Goal: Information Seeking & Learning: Check status

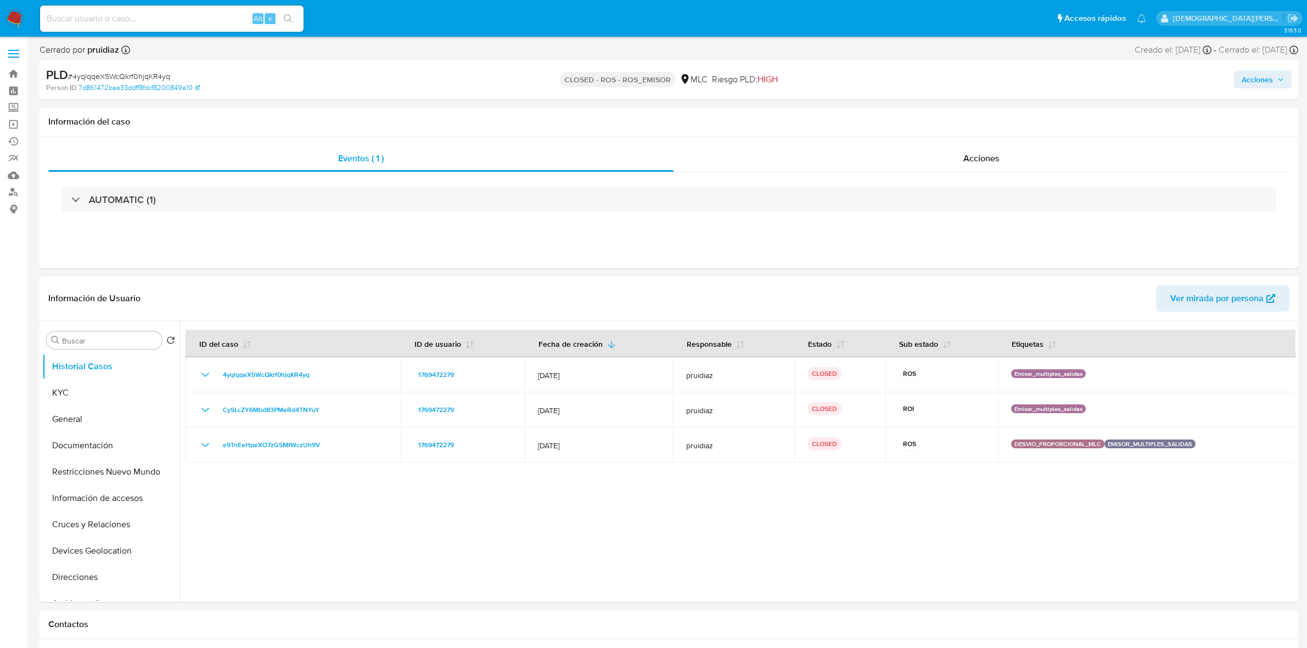
select select "10"
click at [80, 412] on button "General" at bounding box center [106, 419] width 128 height 26
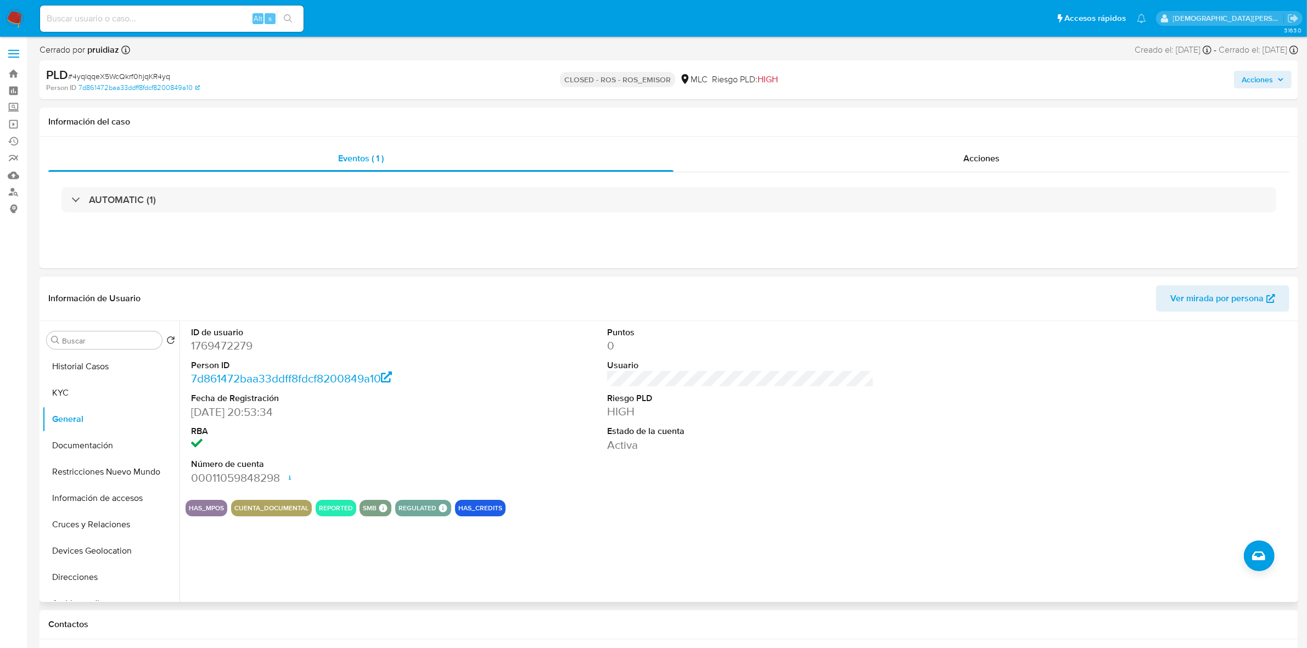
click at [220, 348] on dd "1769472279" at bounding box center [324, 345] width 267 height 15
copy dd "1769472279"
click at [210, 352] on dd "1769472279" at bounding box center [324, 345] width 267 height 15
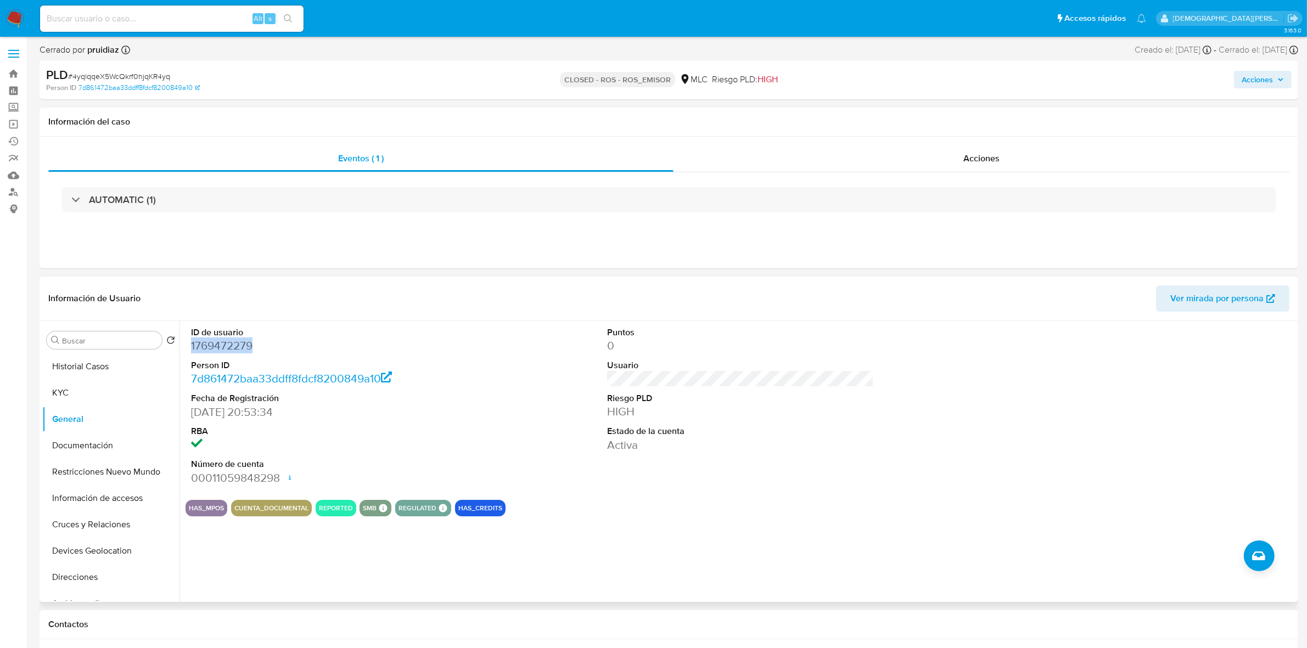
click at [227, 346] on dd "1769472279" at bounding box center [324, 345] width 267 height 15
click at [226, 346] on dd "1769472279" at bounding box center [324, 345] width 267 height 15
click at [214, 346] on dd "1769472279" at bounding box center [324, 345] width 267 height 15
click at [983, 164] on span "Acciones" at bounding box center [981, 158] width 36 height 13
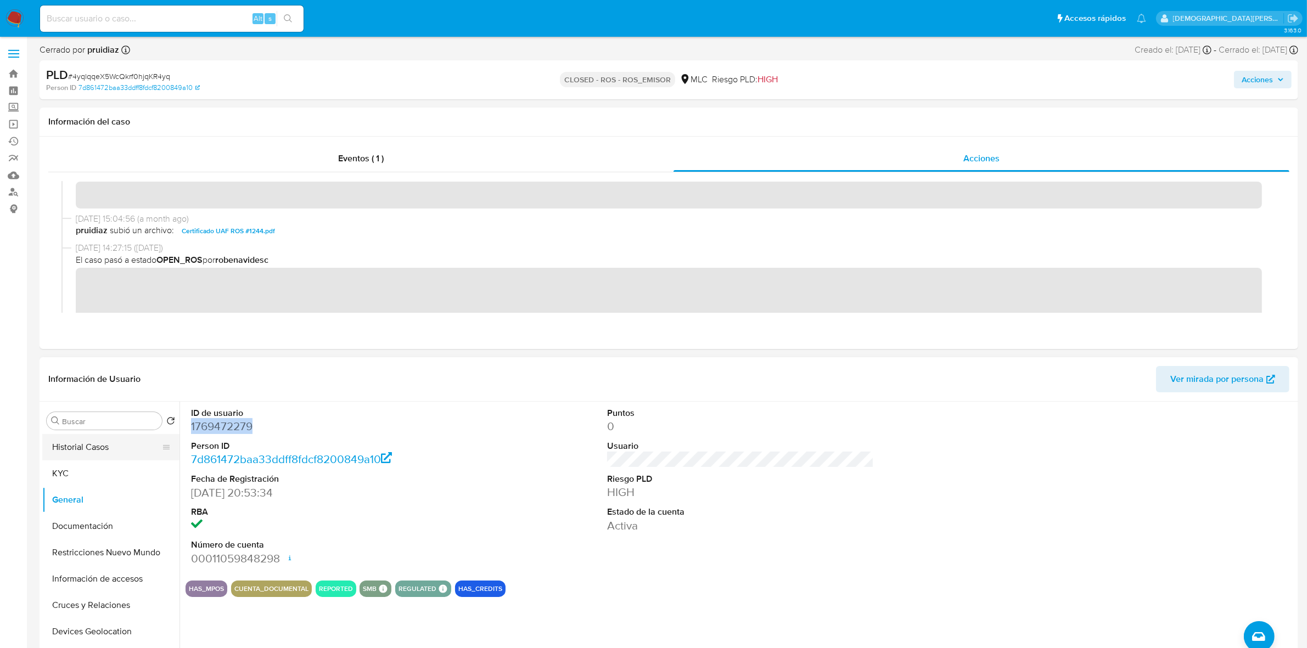
scroll to position [69, 0]
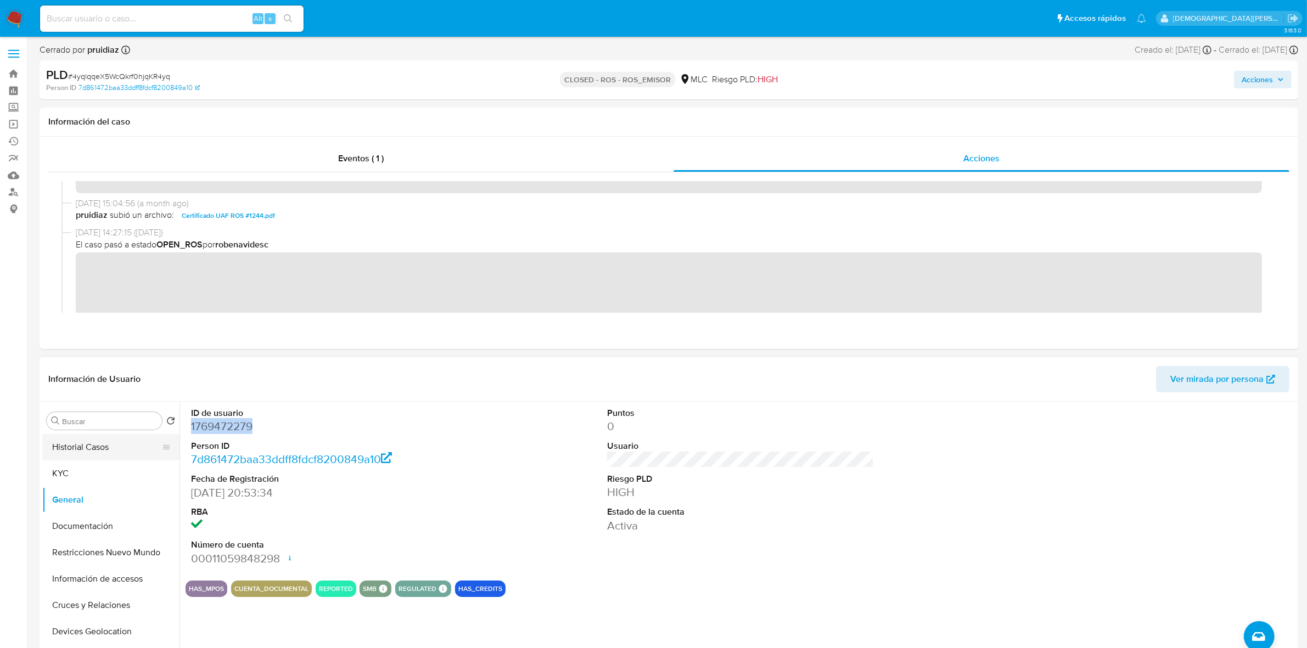
click at [122, 446] on button "Historial Casos" at bounding box center [106, 447] width 128 height 26
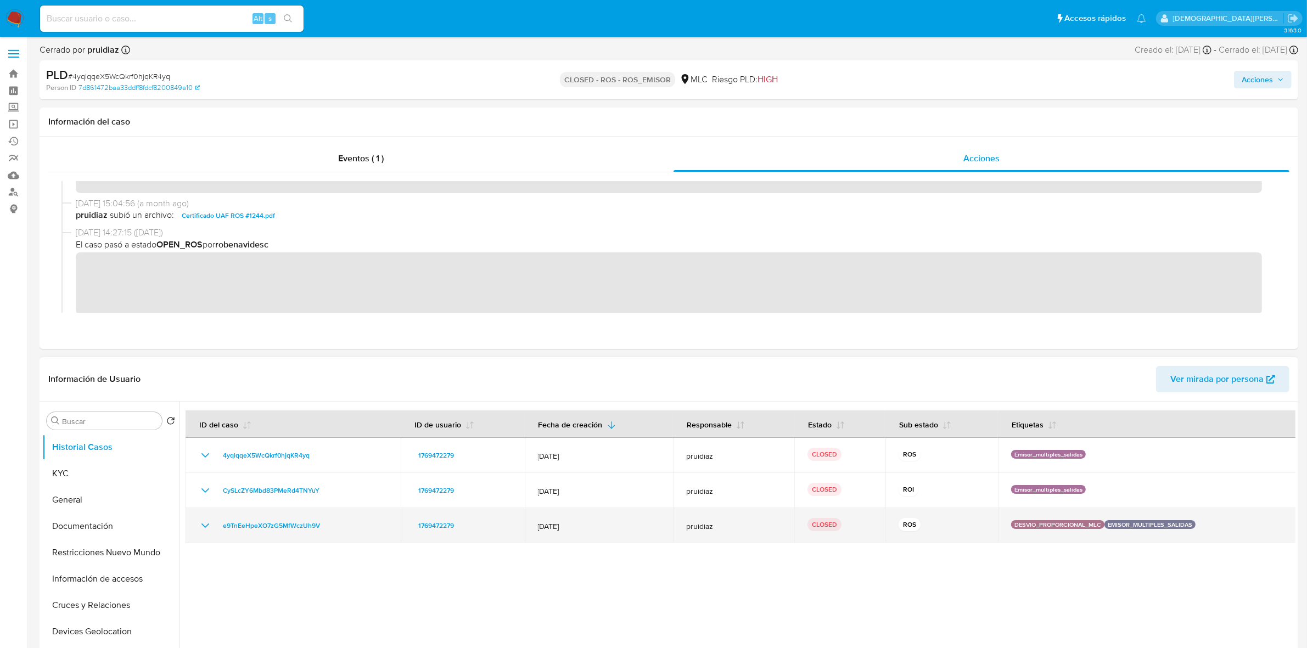
click at [203, 525] on icon "Mostrar/Ocultar" at bounding box center [205, 525] width 13 height 13
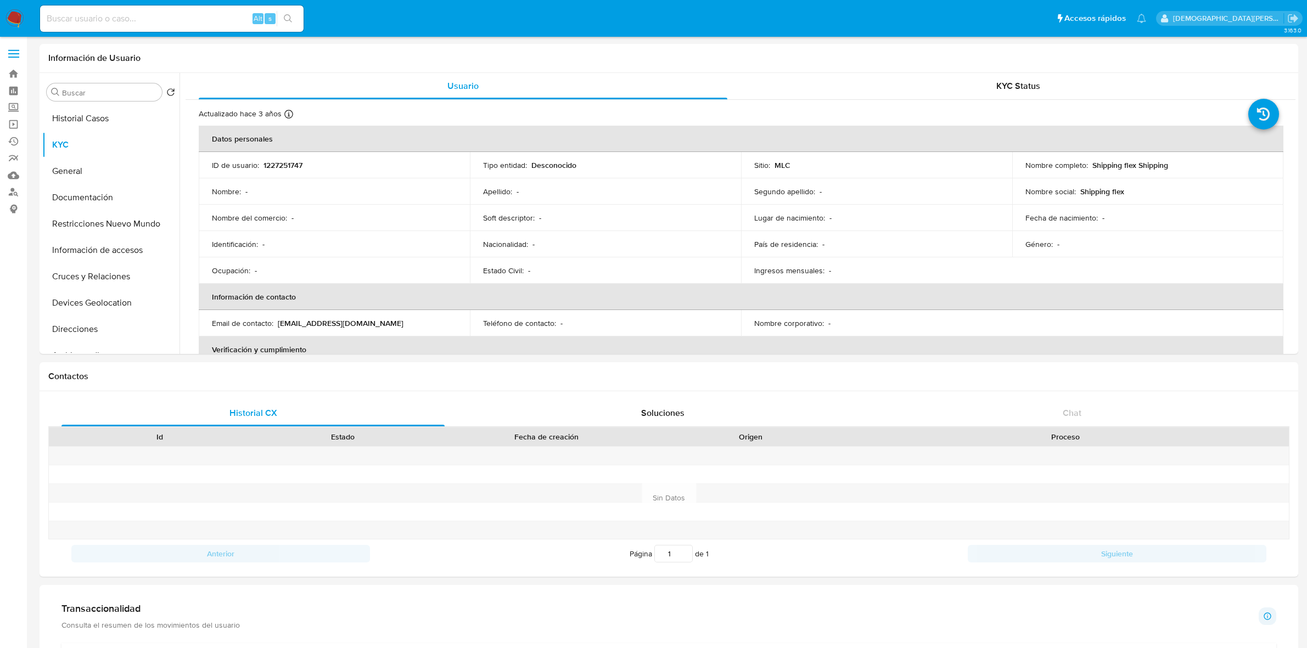
select select "10"
click at [81, 162] on button "General" at bounding box center [106, 171] width 128 height 26
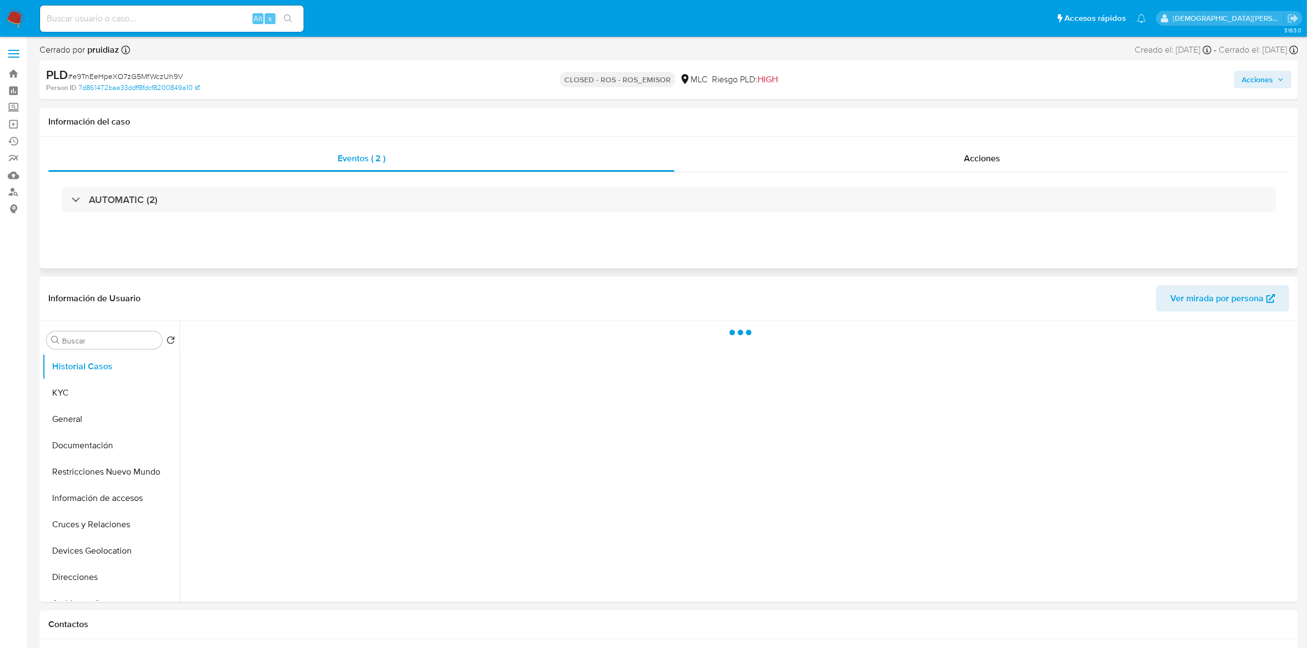
select select "10"
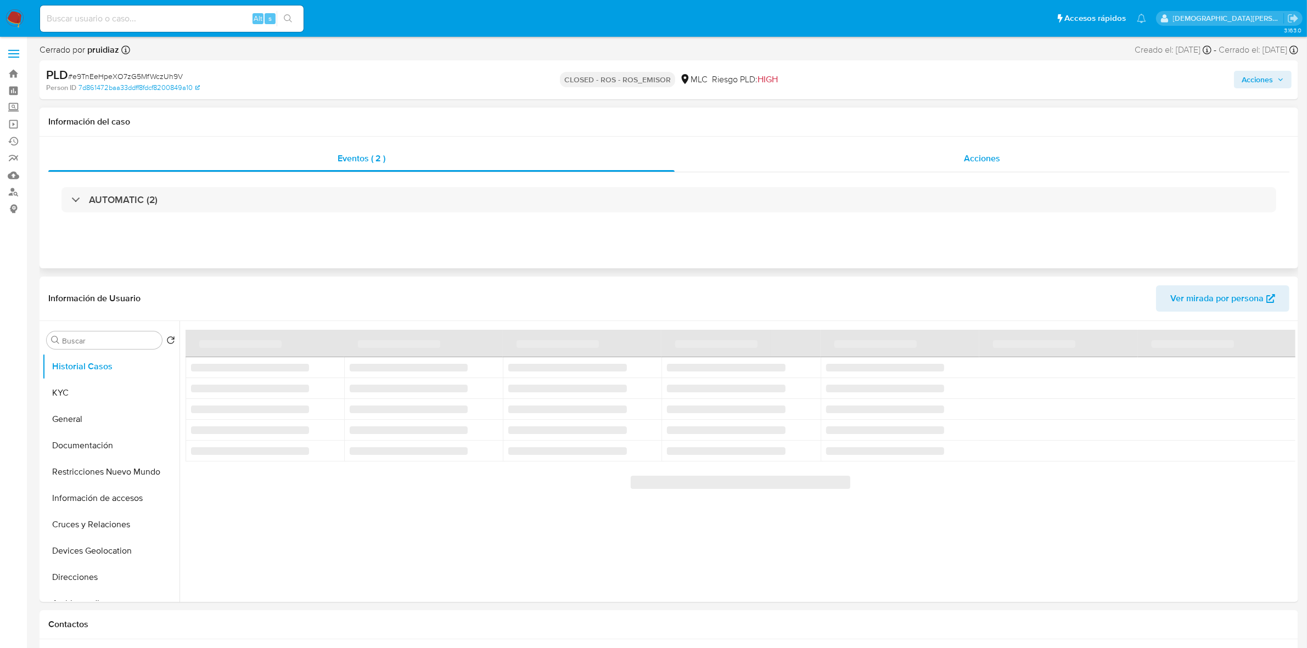
click at [973, 172] on div "Acciones" at bounding box center [981, 158] width 615 height 26
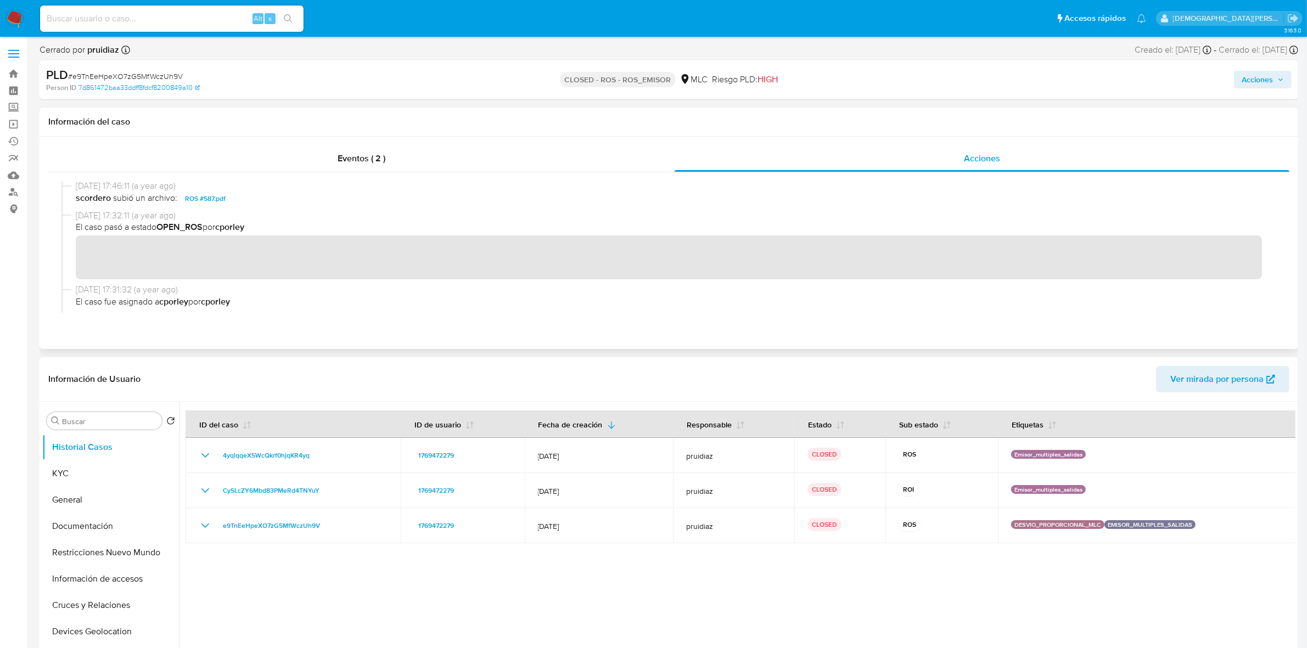
scroll to position [274, 0]
click at [210, 198] on span "ROS #587.pdf" at bounding box center [205, 194] width 41 height 13
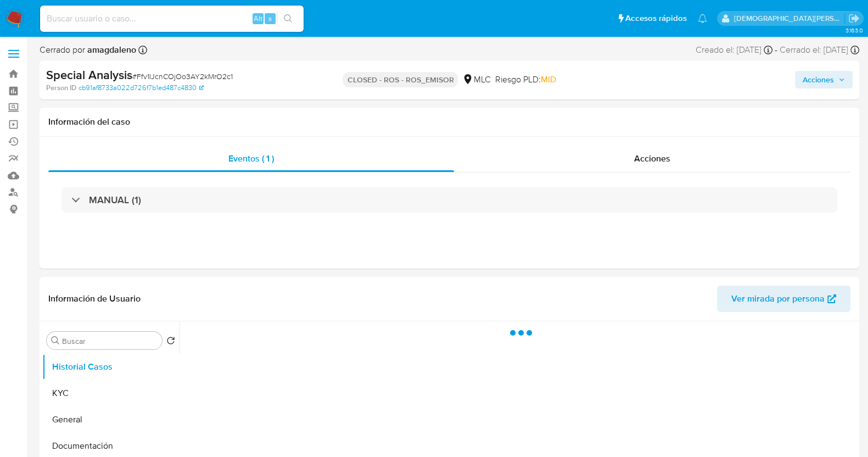
select select "10"
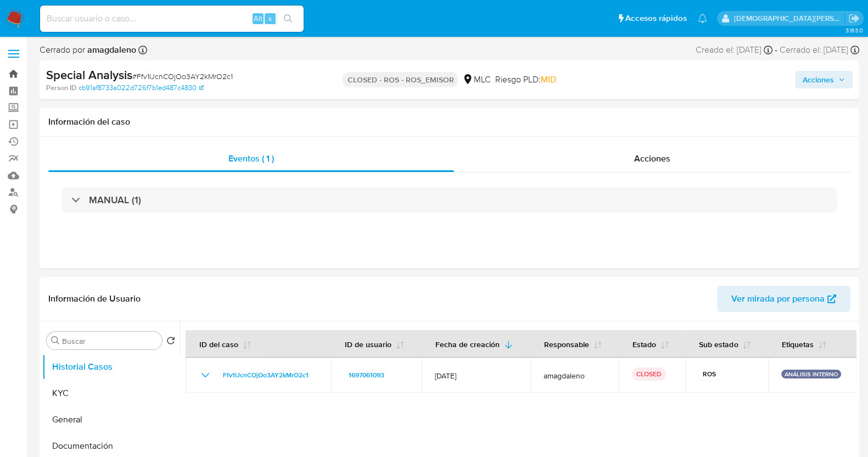
click at [14, 75] on link "Bandeja" at bounding box center [65, 73] width 131 height 17
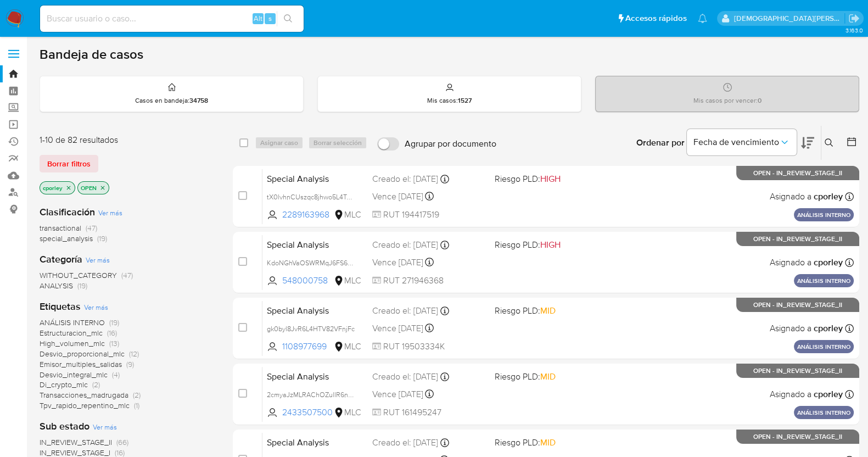
click at [853, 143] on icon at bounding box center [851, 141] width 11 height 11
click at [851, 143] on icon at bounding box center [851, 141] width 11 height 11
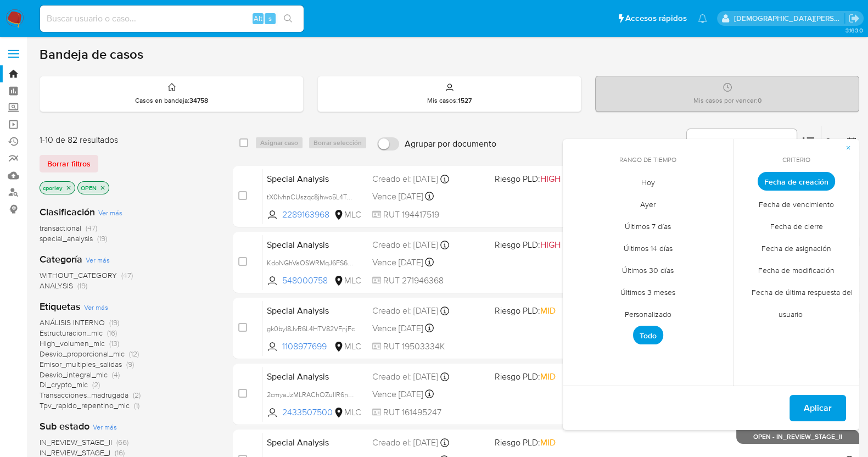
click at [790, 229] on span "Fecha de cierre" at bounding box center [796, 226] width 76 height 22
click at [642, 314] on span "Personalizado" at bounding box center [648, 313] width 70 height 22
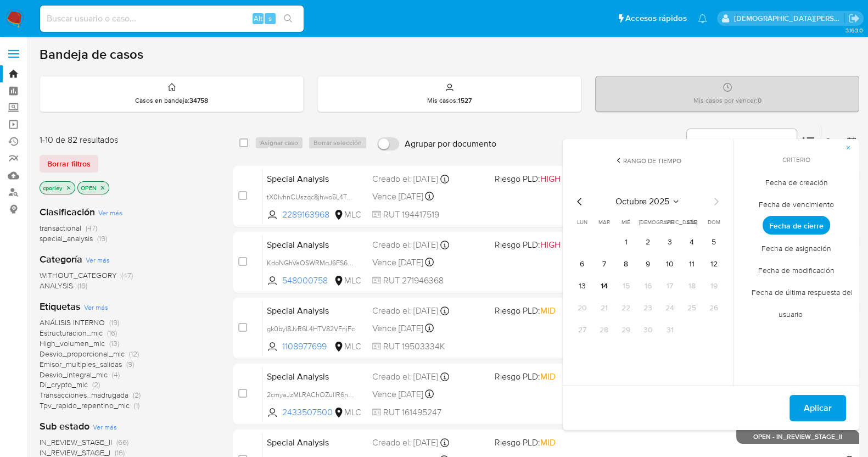
click at [581, 198] on icon "Mes anterior" at bounding box center [579, 201] width 13 height 13
click at [577, 244] on button "1" at bounding box center [582, 242] width 18 height 18
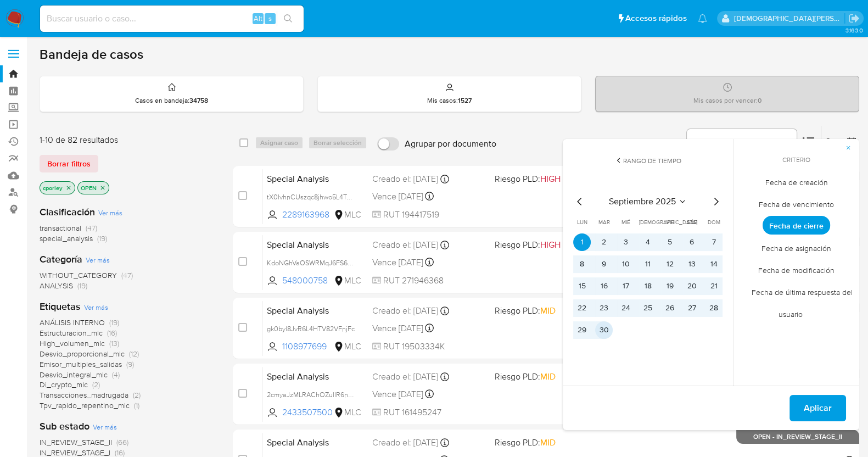
click at [601, 328] on button "30" at bounding box center [604, 330] width 18 height 18
drag, startPoint x: 840, startPoint y: 405, endPoint x: 823, endPoint y: 397, distance: 18.7
click at [840, 405] on button "Aplicar" at bounding box center [817, 408] width 57 height 26
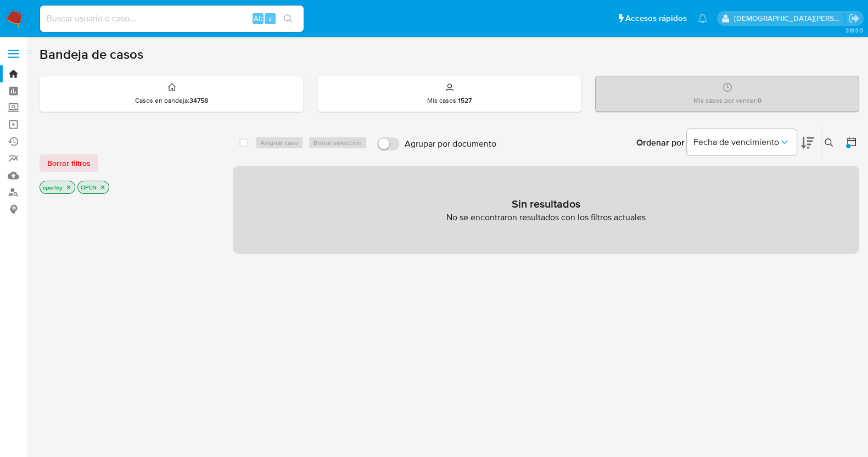
click at [102, 184] on icon "close-filter" at bounding box center [102, 187] width 7 height 7
click at [68, 188] on icon "close-filter" at bounding box center [68, 187] width 7 height 7
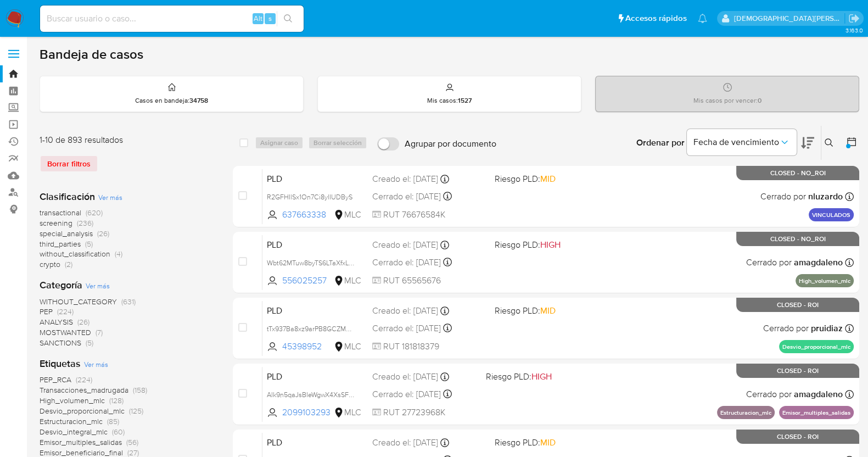
click at [846, 139] on icon at bounding box center [851, 141] width 11 height 11
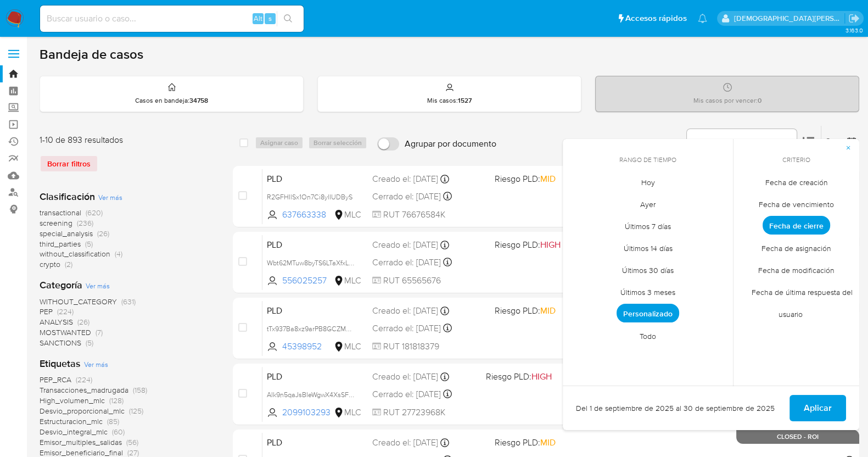
click at [658, 309] on span "Personalizado" at bounding box center [647, 312] width 63 height 19
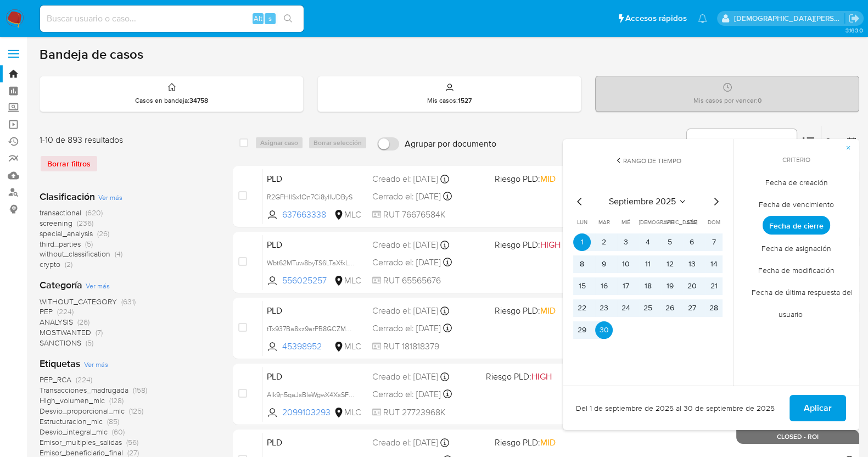
click at [576, 200] on icon "Mes anterior" at bounding box center [579, 201] width 13 height 13
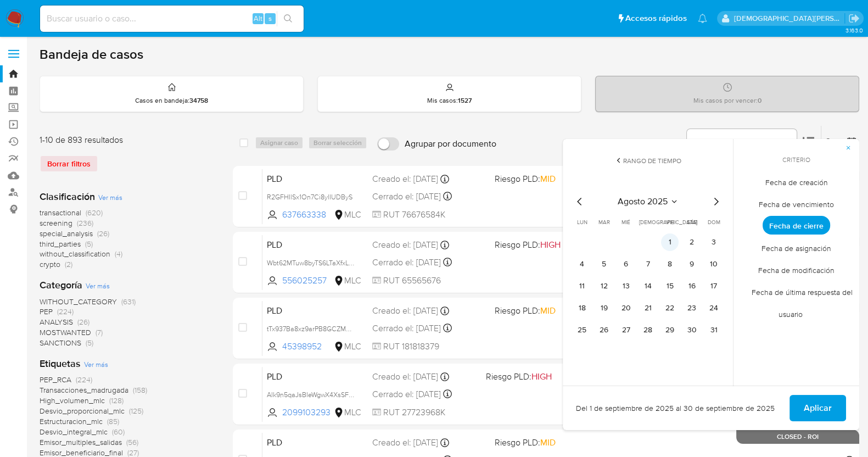
click at [672, 244] on button "1" at bounding box center [670, 242] width 18 height 18
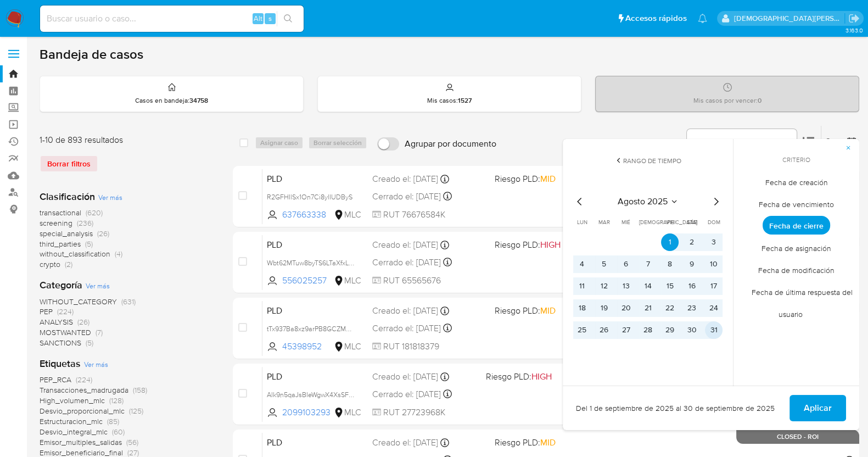
click at [717, 329] on button "31" at bounding box center [714, 330] width 18 height 18
click at [828, 409] on span "Aplicar" at bounding box center [817, 408] width 28 height 24
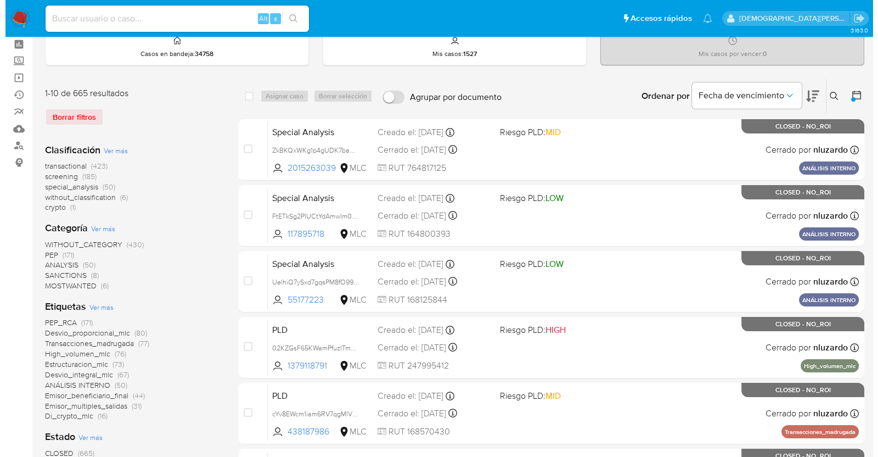
scroll to position [68, 0]
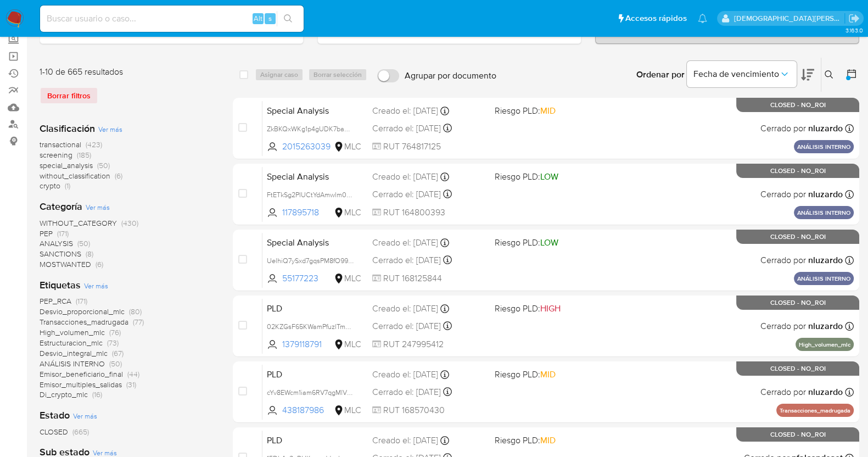
click at [108, 127] on span "Ver más" at bounding box center [110, 129] width 24 height 10
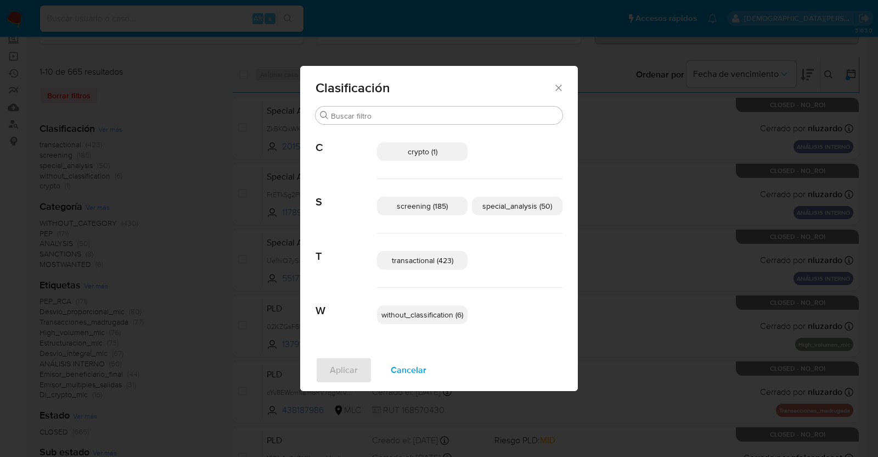
click at [419, 261] on span "transactional (423)" at bounding box center [422, 260] width 61 height 11
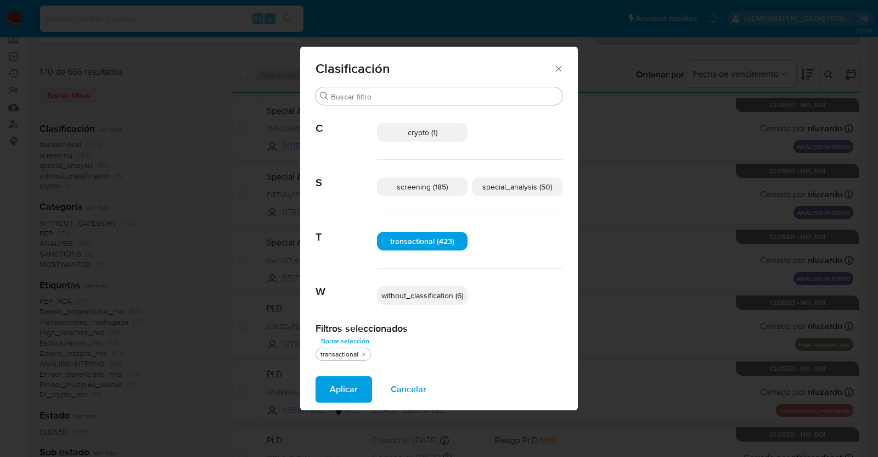
click at [521, 191] on span "special_analysis (50)" at bounding box center [517, 186] width 70 height 11
click at [345, 393] on span "Aplicar" at bounding box center [344, 389] width 28 height 24
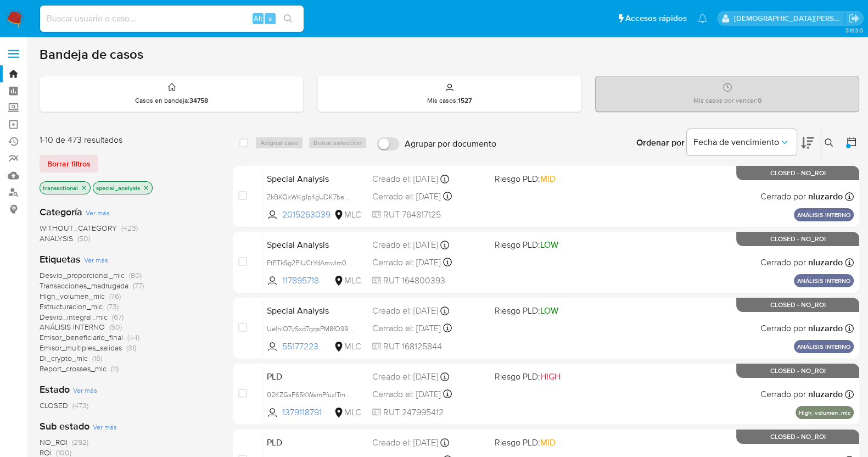
click at [853, 136] on icon at bounding box center [851, 141] width 11 height 11
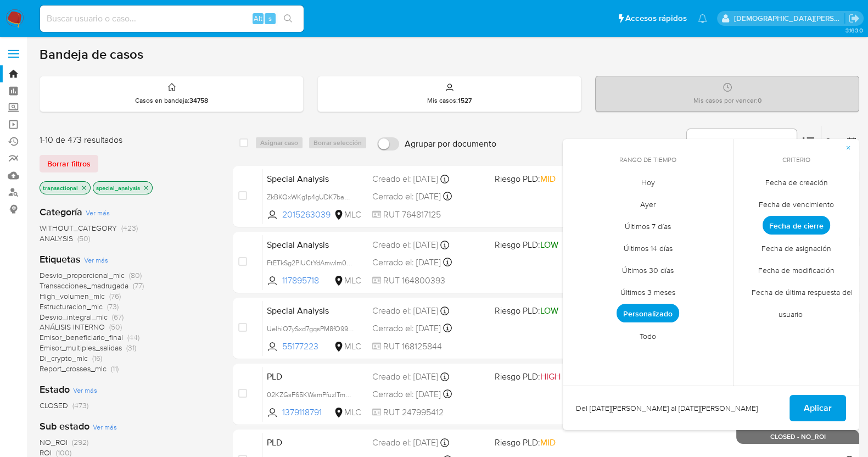
click at [663, 307] on span "Personalizado" at bounding box center [647, 312] width 63 height 19
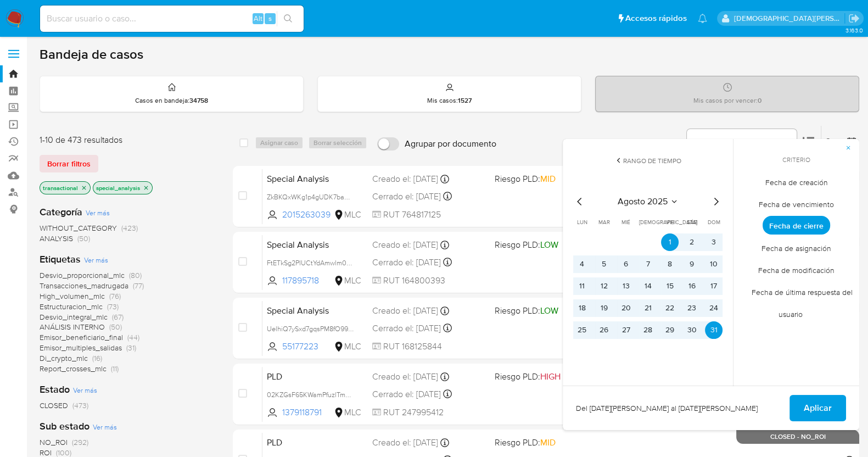
click at [713, 196] on icon "Mes siguiente" at bounding box center [715, 201] width 13 height 13
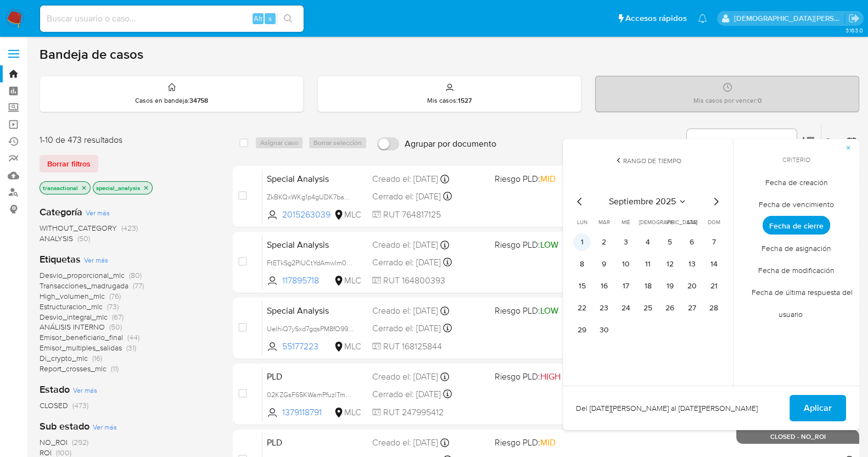
click at [578, 241] on button "1" at bounding box center [582, 242] width 18 height 18
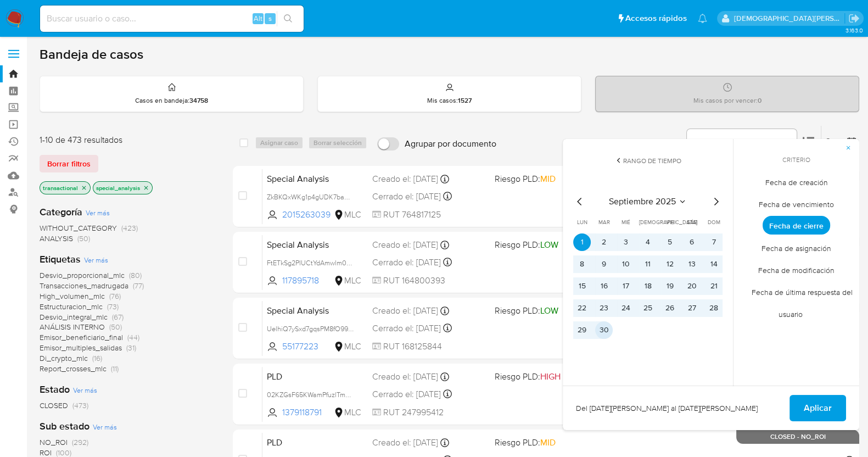
click at [603, 326] on button "30" at bounding box center [604, 330] width 18 height 18
click at [814, 410] on span "Aplicar" at bounding box center [817, 408] width 28 height 24
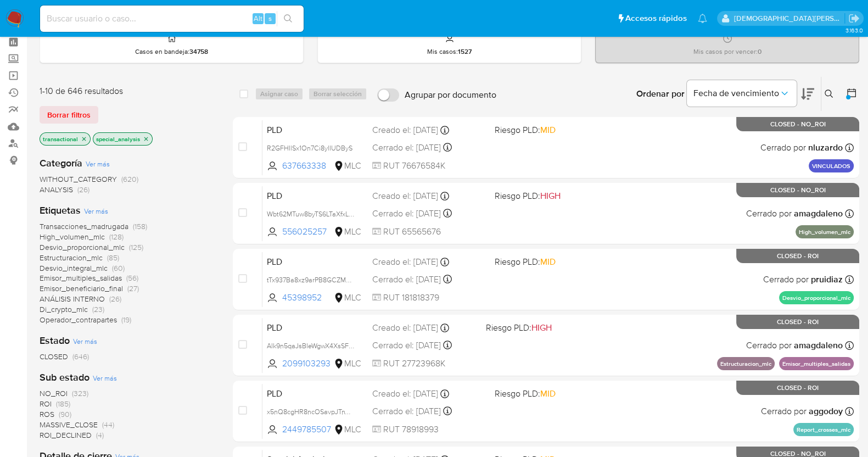
scroll to position [68, 0]
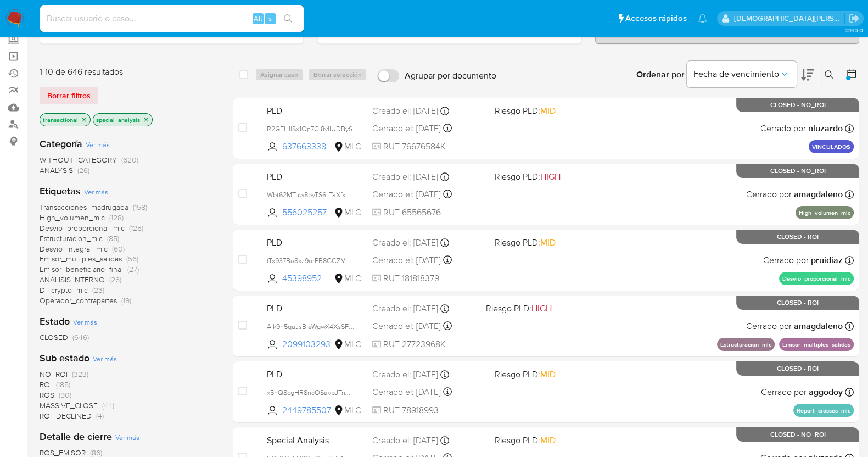
click at [851, 71] on icon at bounding box center [851, 73] width 11 height 11
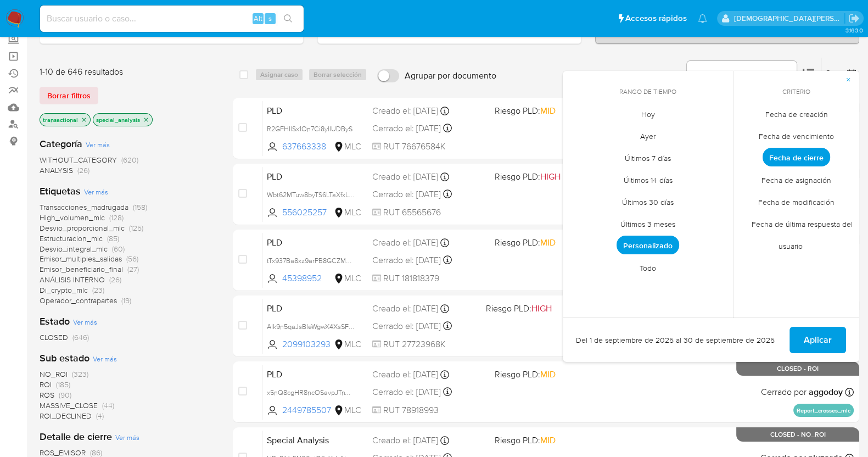
click at [804, 111] on span "Fecha de creación" at bounding box center [796, 114] width 86 height 22
click at [644, 245] on span "Personalizado" at bounding box center [647, 244] width 63 height 19
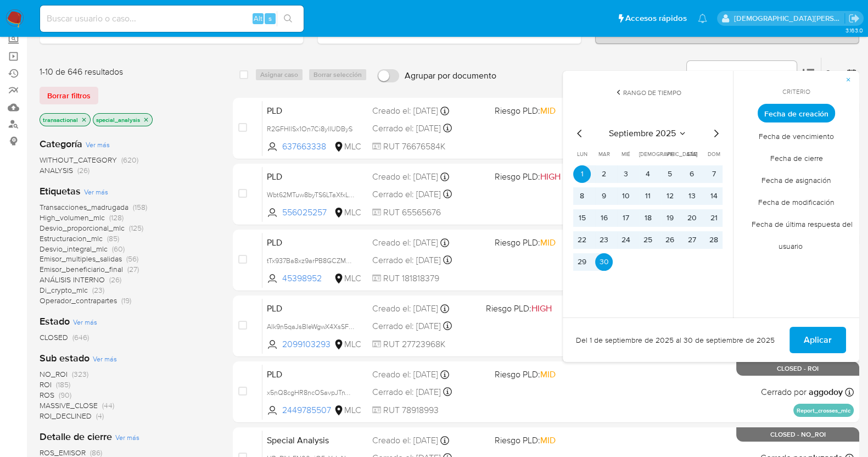
click at [815, 343] on span "Aplicar" at bounding box center [817, 340] width 28 height 24
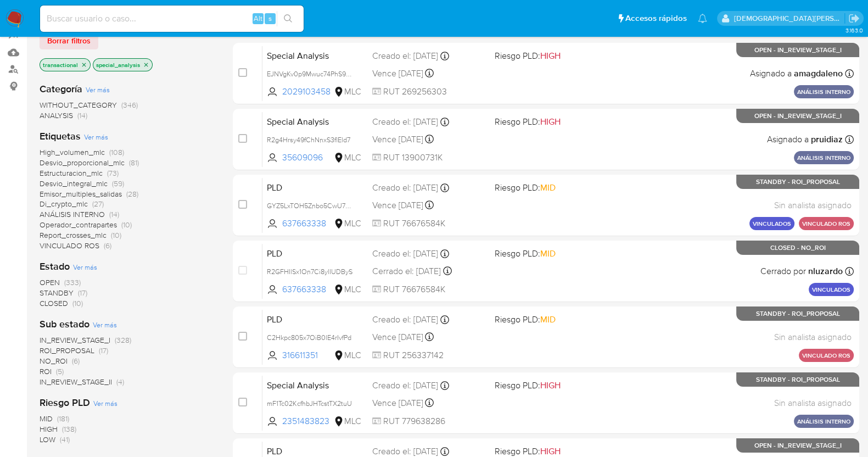
scroll to position [206, 0]
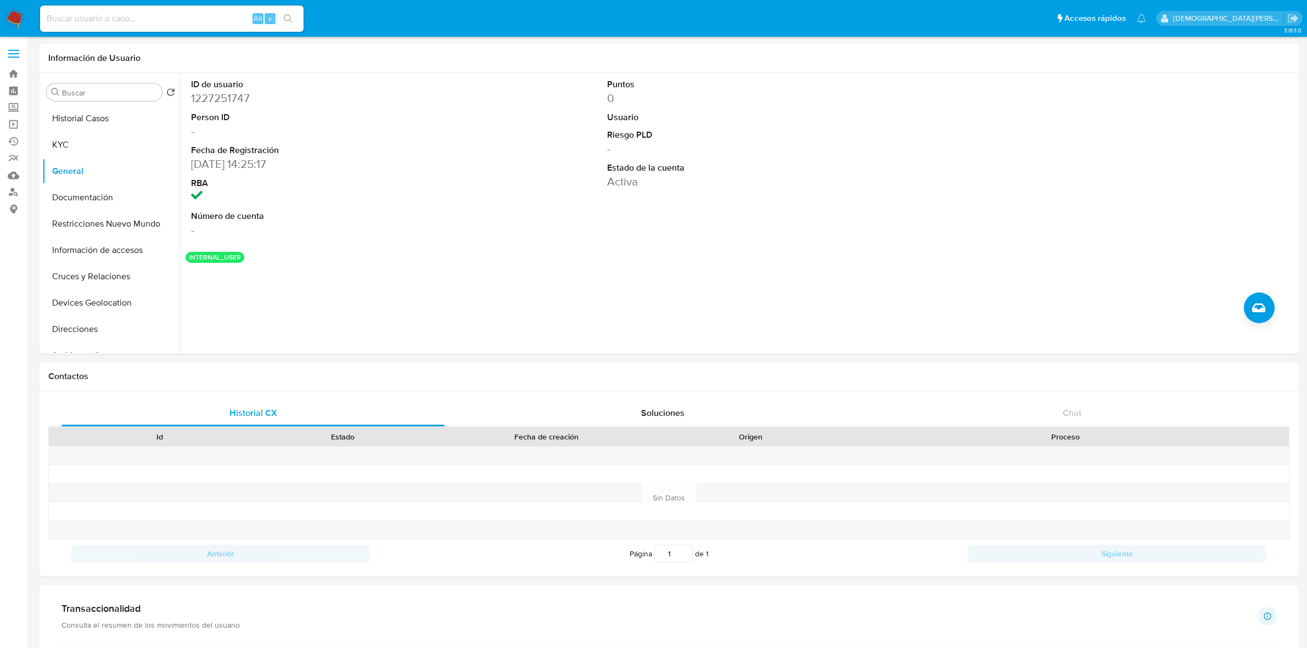
select select "10"
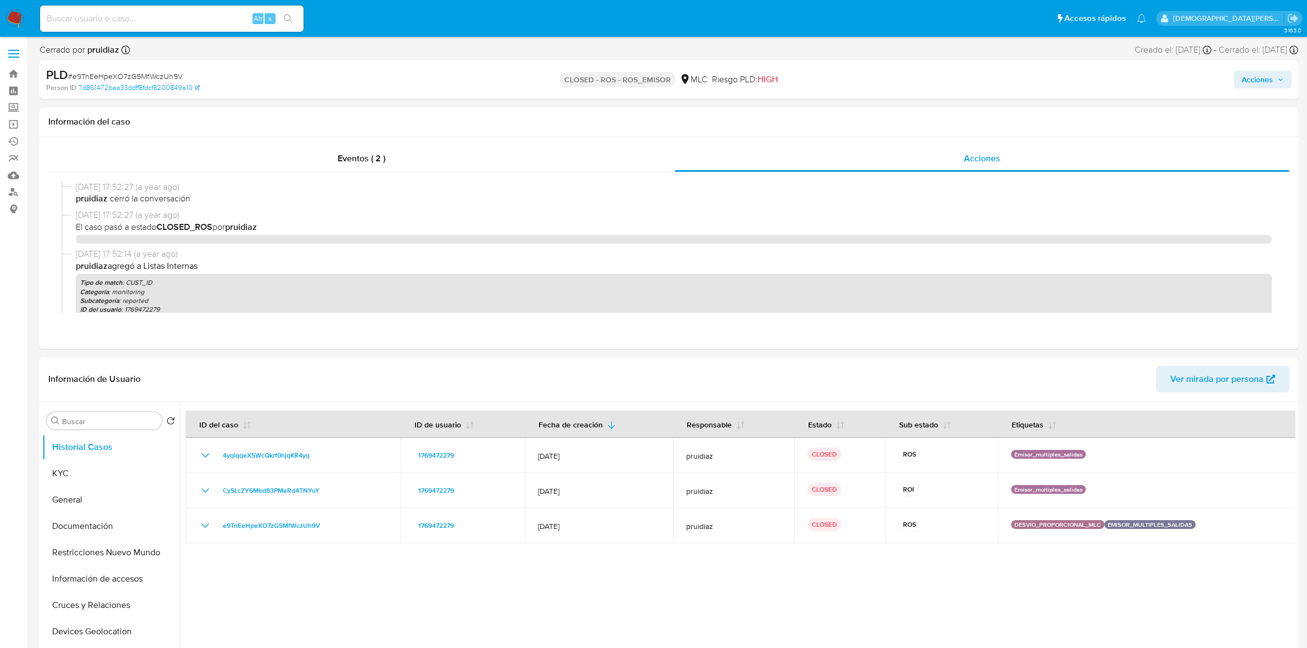
select select "10"
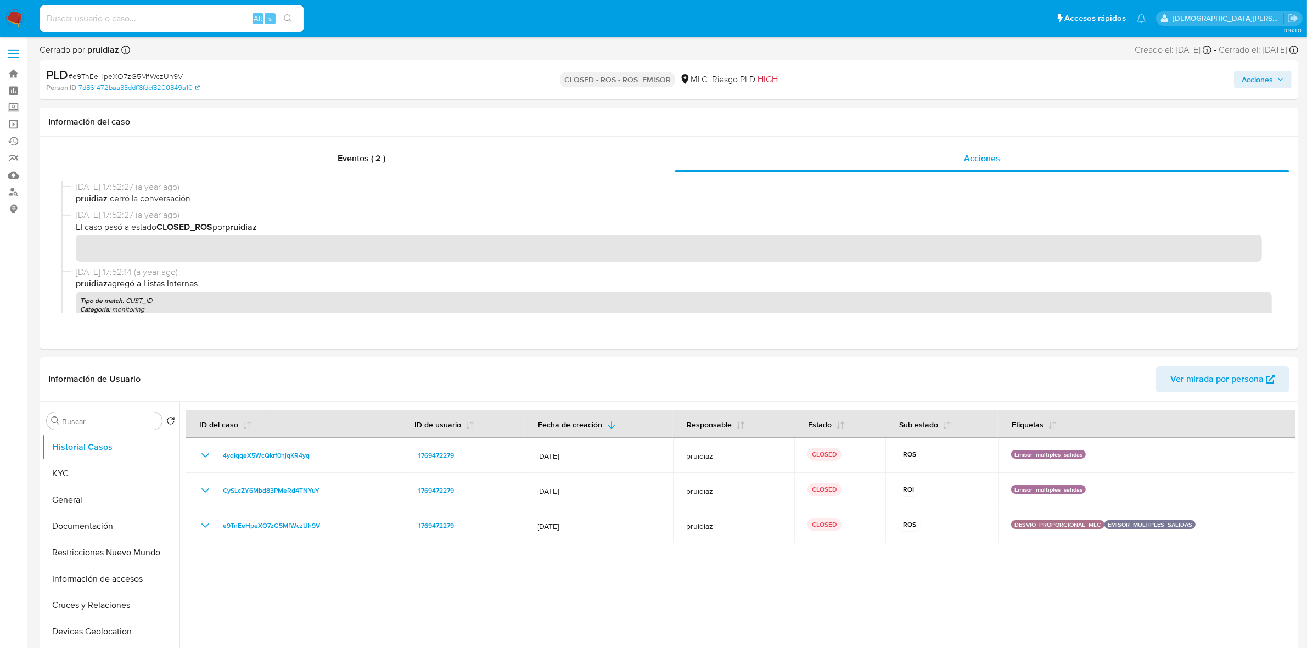
scroll to position [274, 0]
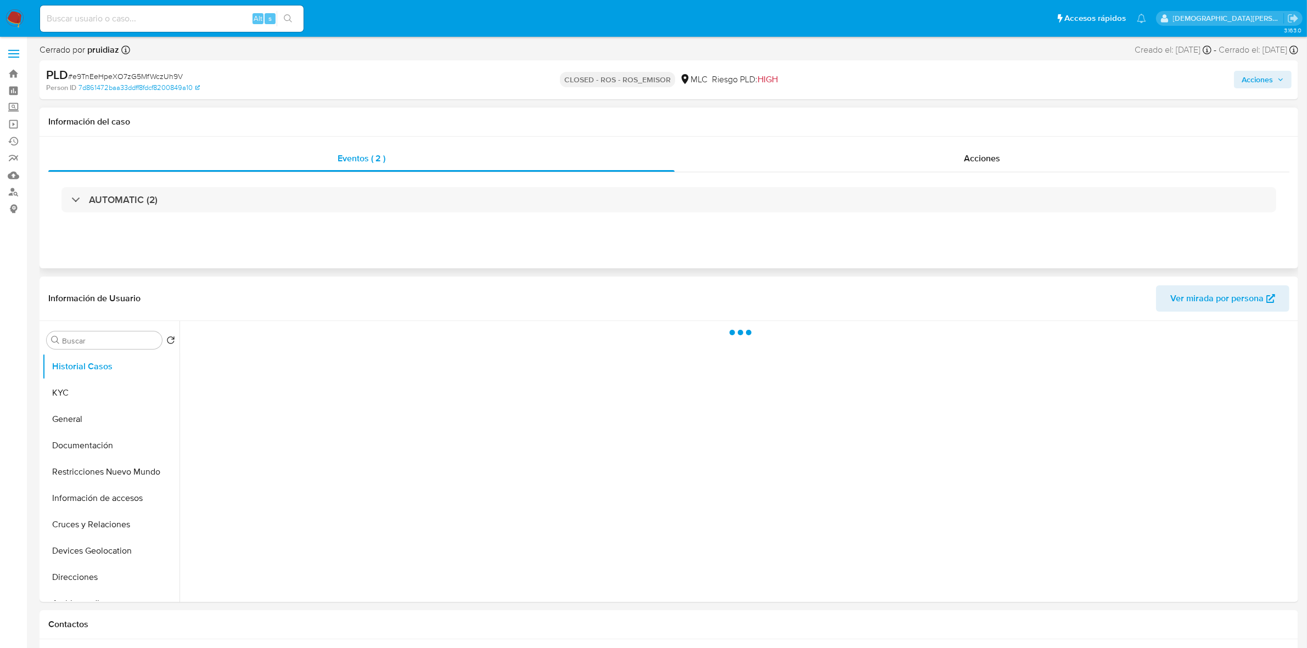
select select "10"
